Goal: Navigation & Orientation: Find specific page/section

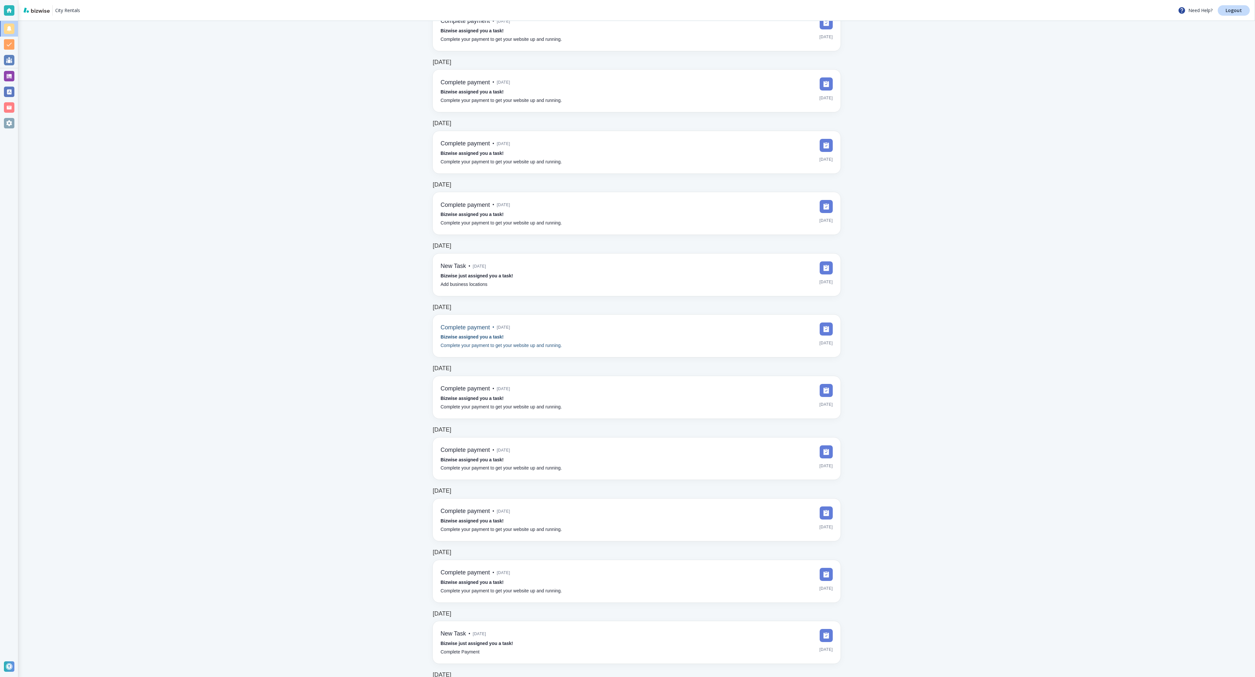
scroll to position [422, 0]
click at [829, 328] on img at bounding box center [826, 329] width 13 height 13
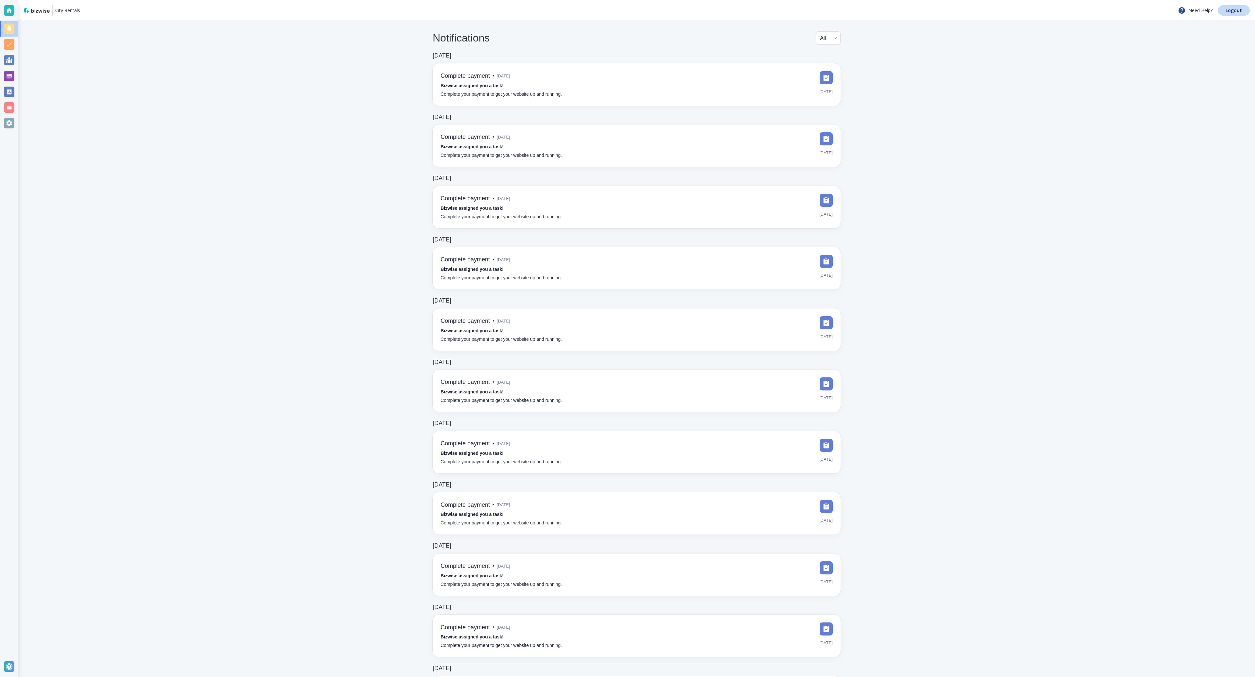
click at [826, 0] on body "City Rentals Need Help? Logout Notifications All all ​ Dec 13, 2021 Complete pa…" at bounding box center [627, 0] width 1255 height 0
click at [898, 65] on div at bounding box center [627, 338] width 1255 height 677
click at [834, 0] on body "City Rentals Need Help? Logout Notifications All all ​ Dec 13, 2021 Complete pa…" at bounding box center [627, 0] width 1255 height 0
click at [827, 65] on li "Tasks" at bounding box center [828, 65] width 34 height 10
click at [830, 0] on body "City Rentals Need Help? Logout Notifications Tasks TASKS ​ Dec 13, 2021 Complet…" at bounding box center [627, 0] width 1255 height 0
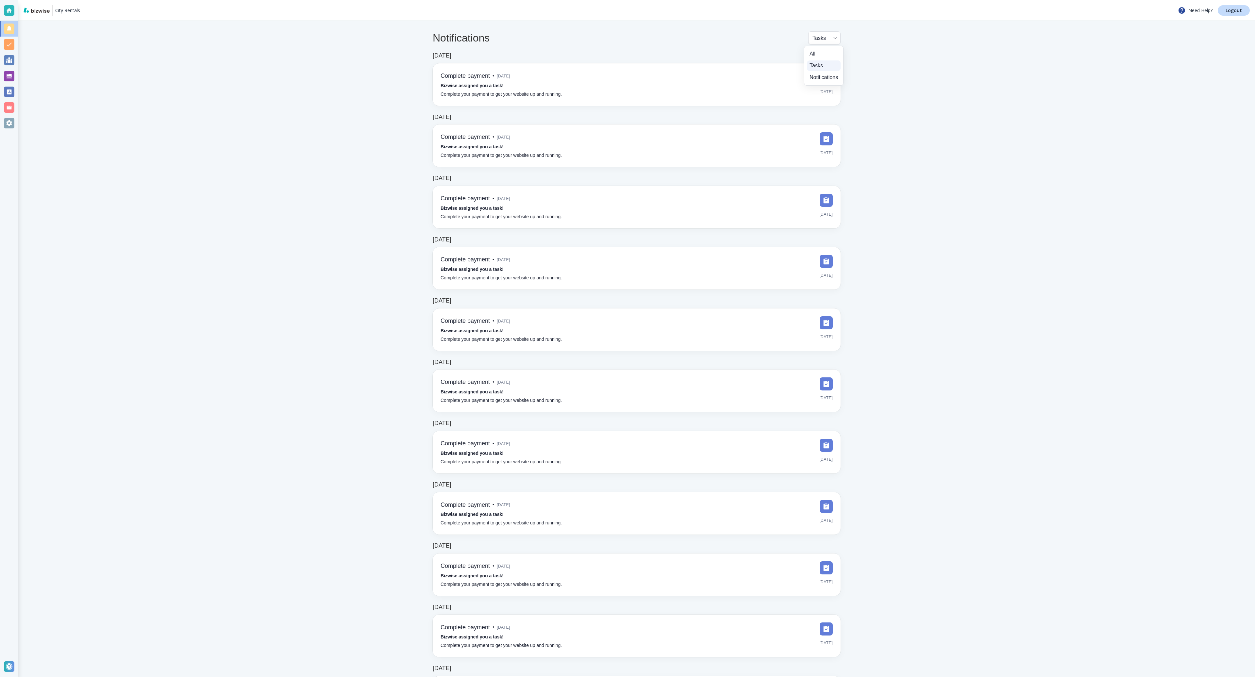
click at [823, 75] on li "Notifications" at bounding box center [824, 77] width 34 height 10
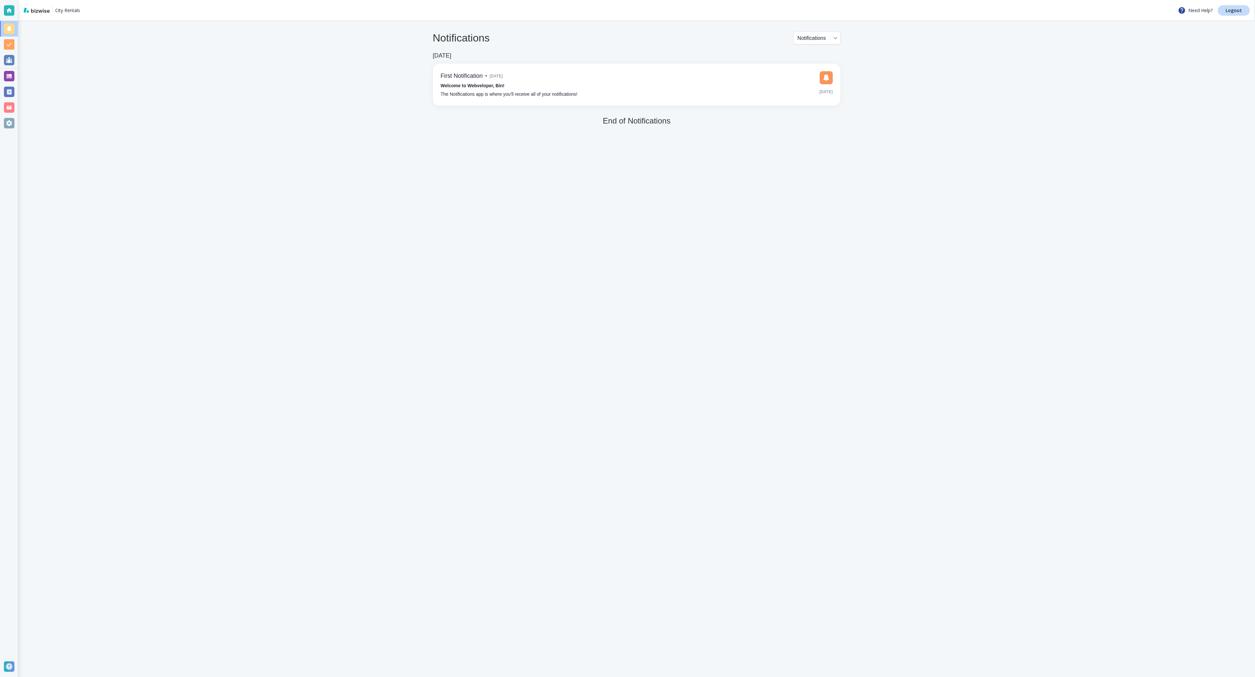
click at [826, 0] on body "City Rentals Need Help? Logout Notifications Notifications NOTIFICATIONS ​ Aug …" at bounding box center [627, 0] width 1255 height 0
click at [816, 53] on li "All" at bounding box center [816, 54] width 42 height 10
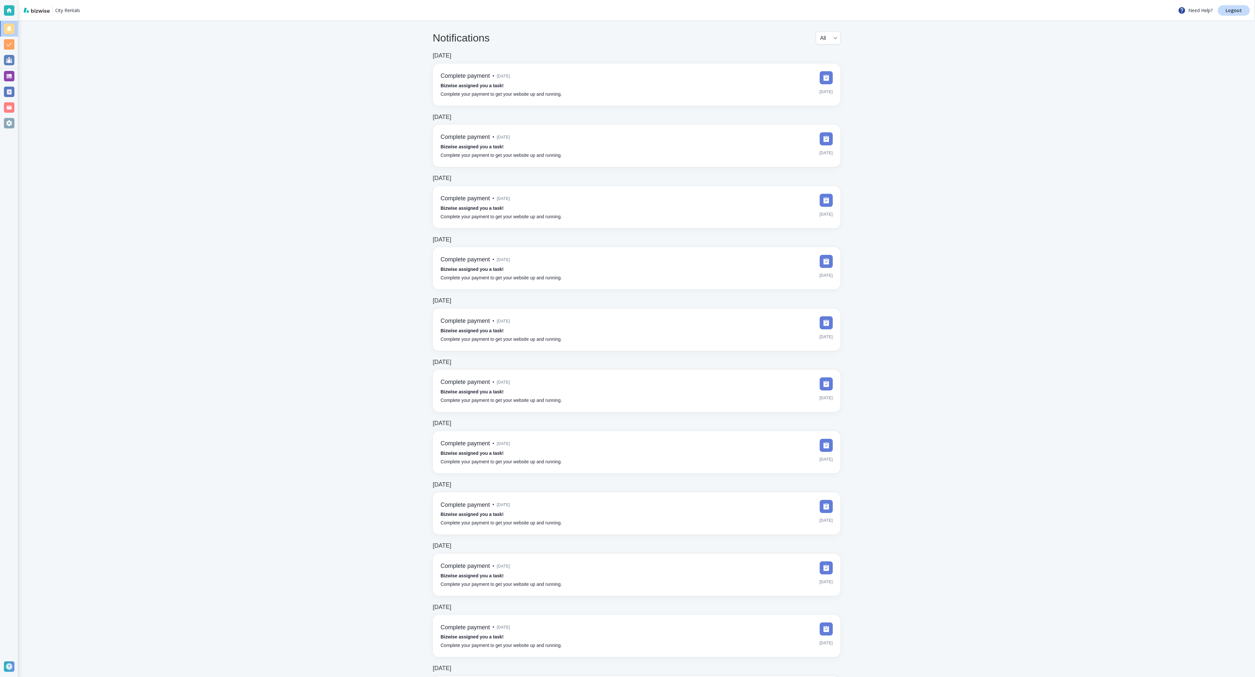
click at [888, 56] on main "Notifications All all ​ Dec 13, 2021 Complete payment • 3 years ago Bizwise ass…" at bounding box center [636, 645] width 1237 height 1248
click at [838, 47] on div "Notifications All all ​" at bounding box center [637, 41] width 408 height 21
click at [835, 0] on body "City Rentals Need Help? Logout Notifications All all ​ Dec 13, 2021 Complete pa…" at bounding box center [627, 0] width 1255 height 0
click at [823, 79] on li "Notifications" at bounding box center [828, 77] width 34 height 10
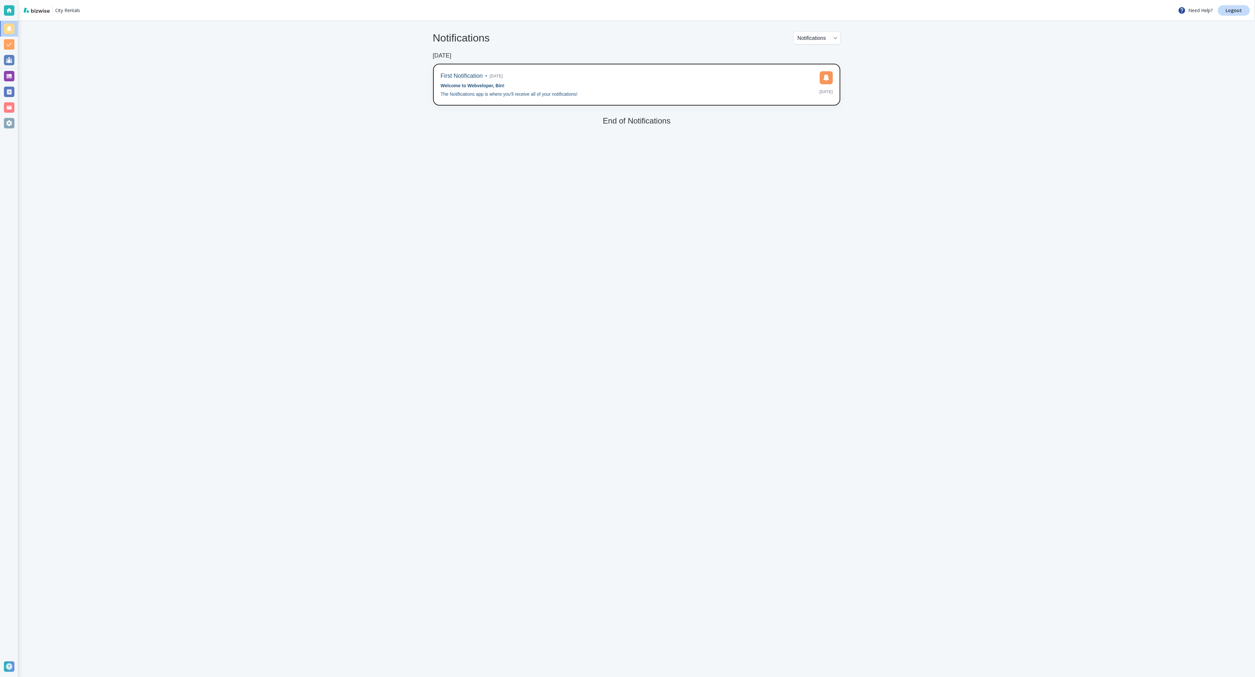
click at [711, 98] on div "First Notification • 4 years ago Welcome to Webveloper, Bin! The Notifications …" at bounding box center [637, 84] width 408 height 43
click at [734, 95] on div "First Notification • 4 years ago Welcome to Webveloper, Bin! The Notifications …" at bounding box center [637, 84] width 392 height 27
click at [847, 79] on div "Notifications Notifications NOTIFICATIONS ​ Aug 29, 2021 First Notification • 4…" at bounding box center [636, 78] width 471 height 115
click at [823, 79] on img at bounding box center [826, 77] width 13 height 13
click at [824, 0] on body "City Rentals Need Help? Logout Notifications Notifications NOTIFICATIONS ​ Aug …" at bounding box center [627, 0] width 1255 height 0
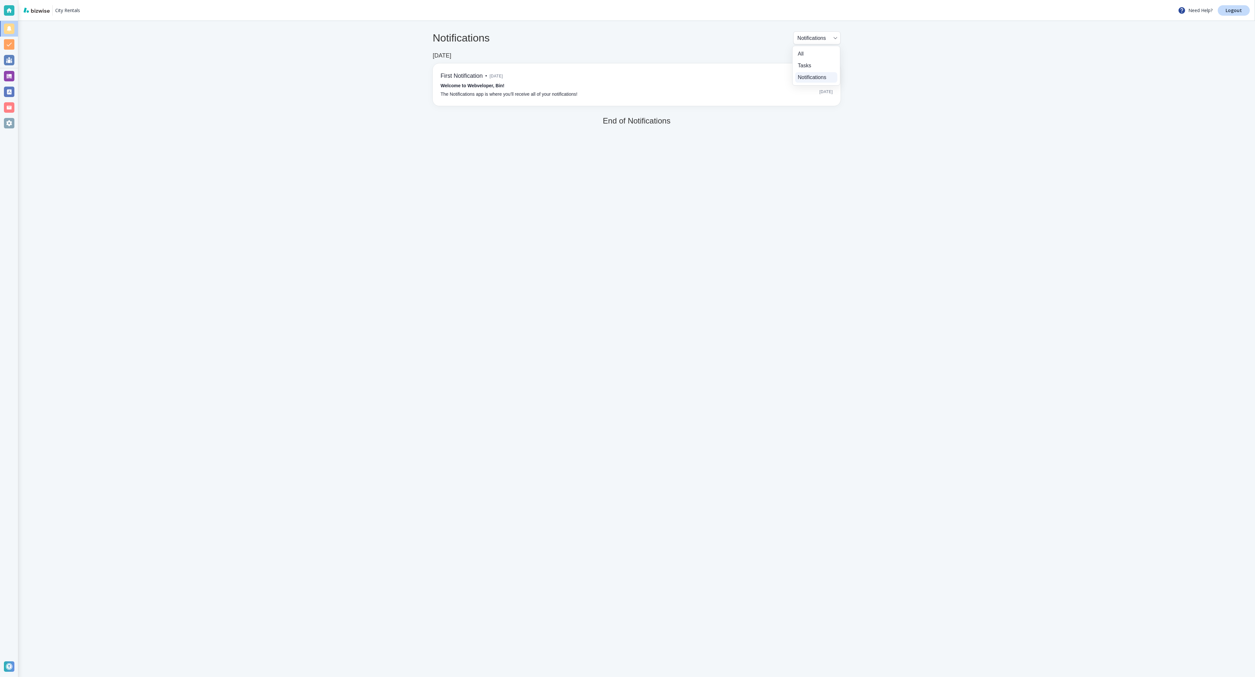
click at [807, 65] on li "Tasks" at bounding box center [816, 65] width 42 height 10
type input "TASKS"
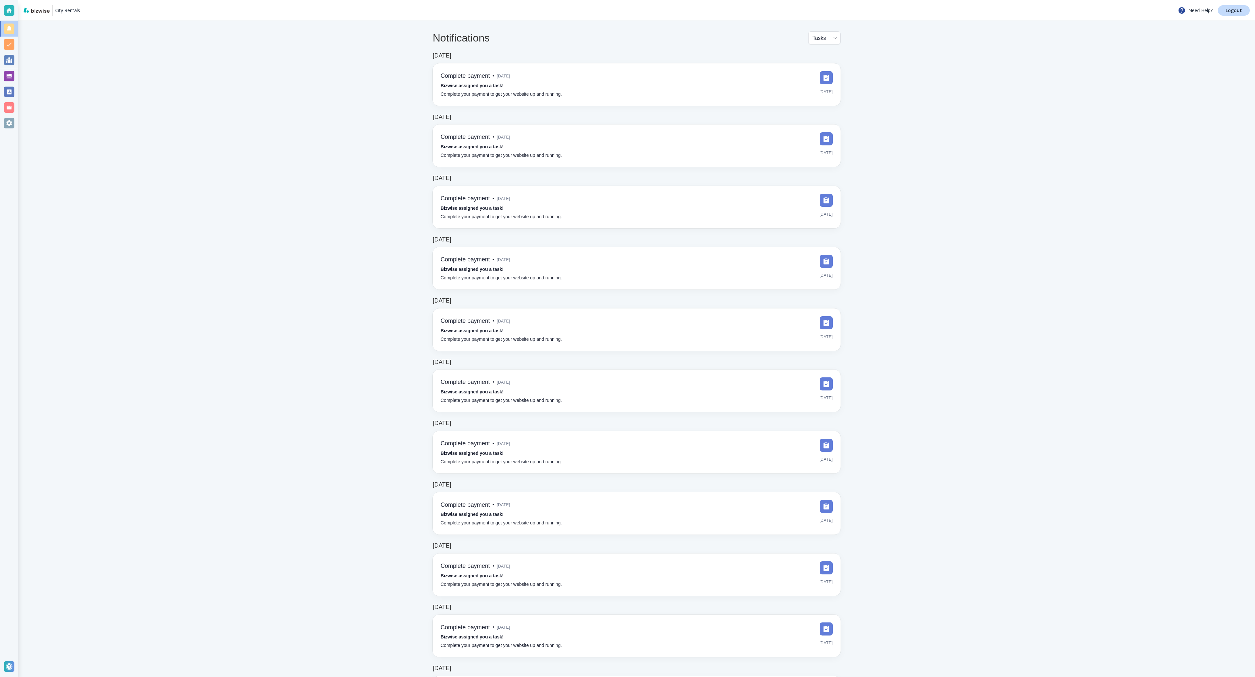
click at [319, 337] on main "Notifications Tasks TASKS ​ Dec 13, 2021 Complete payment • 3 years ago Bizwise…" at bounding box center [636, 622] width 1237 height 1202
